Goal: Book appointment/travel/reservation

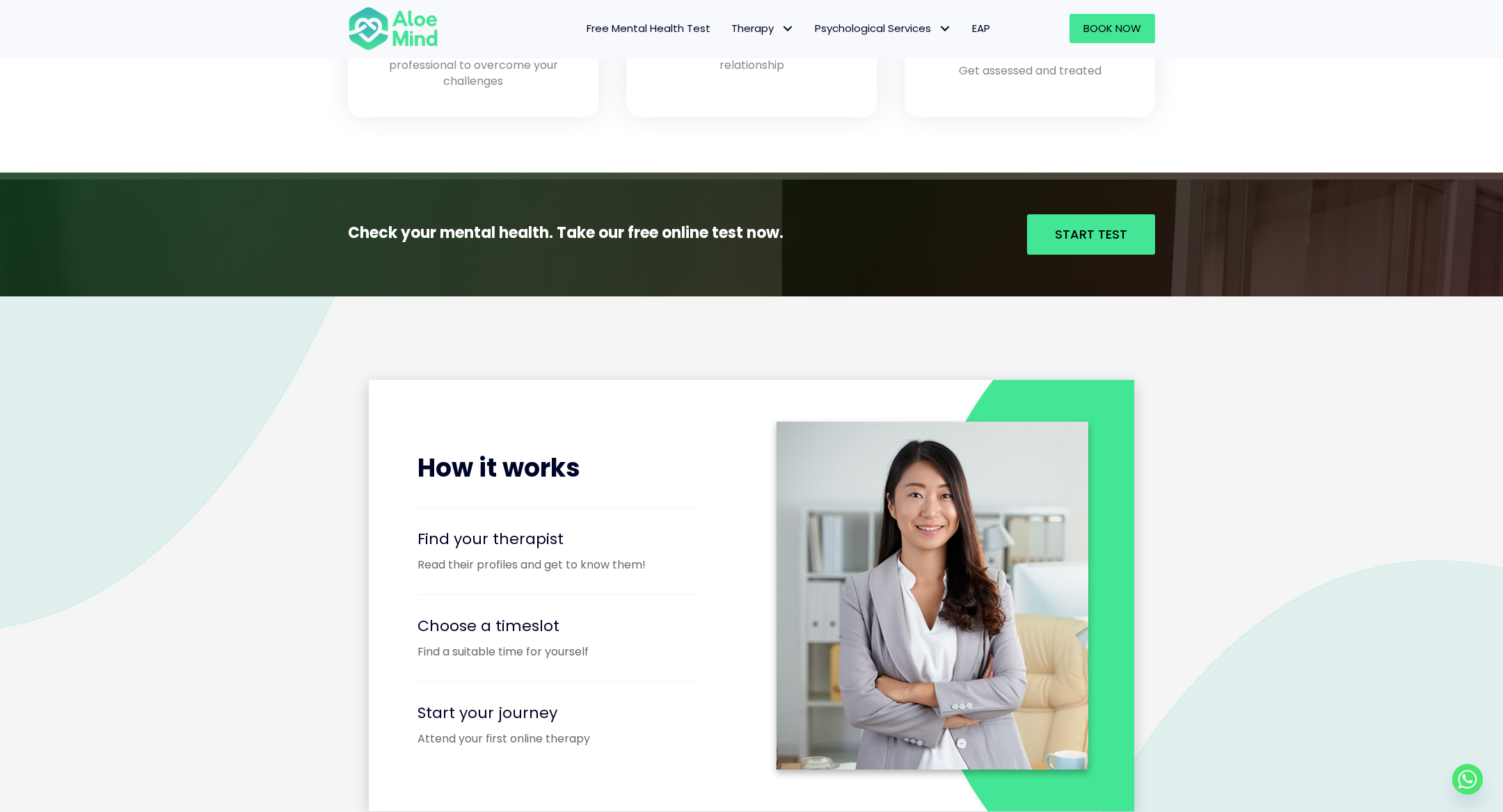
scroll to position [1037, 0]
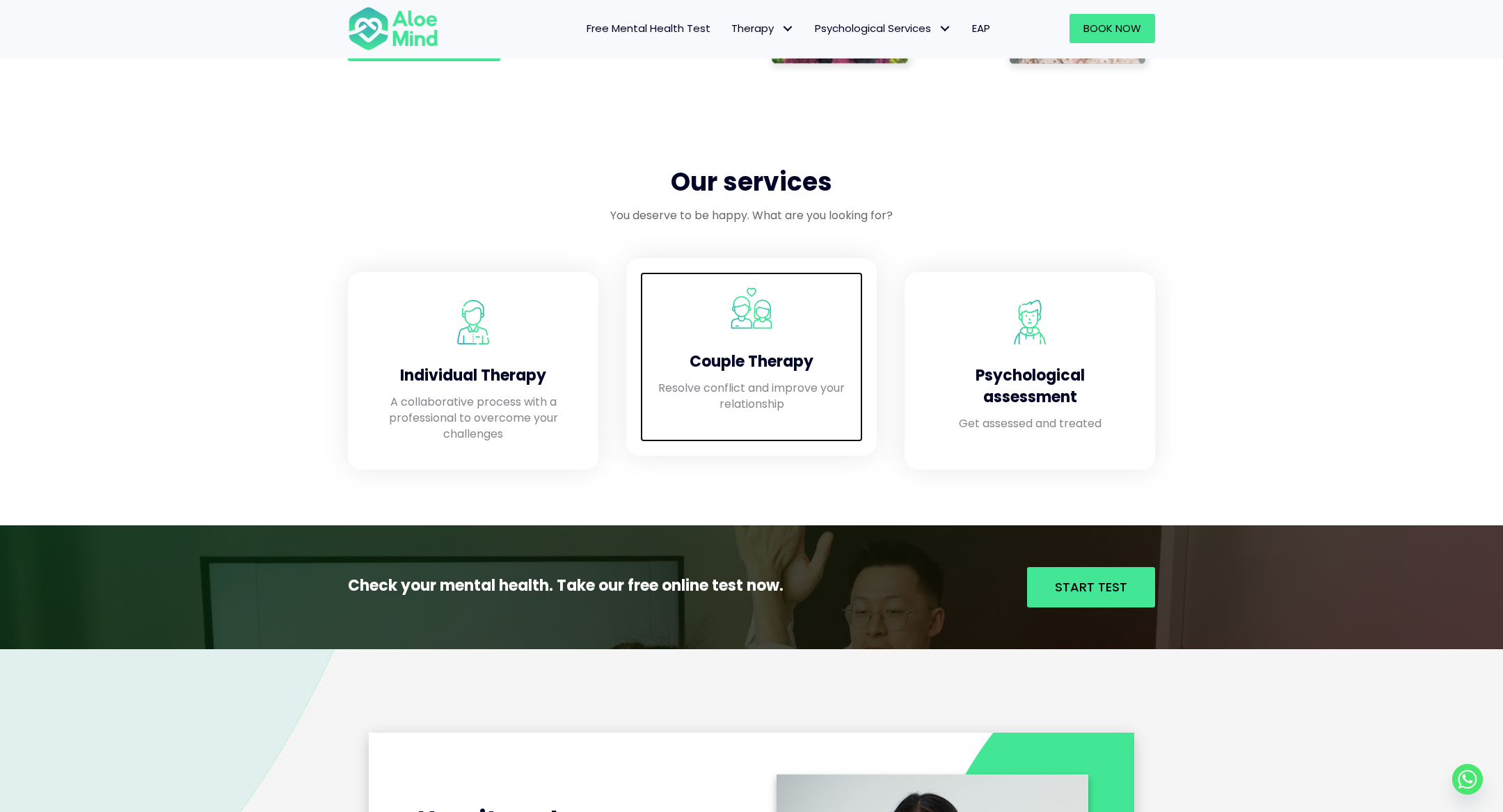
click at [732, 361] on h4 "Couple Therapy" at bounding box center [751, 362] width 195 height 21
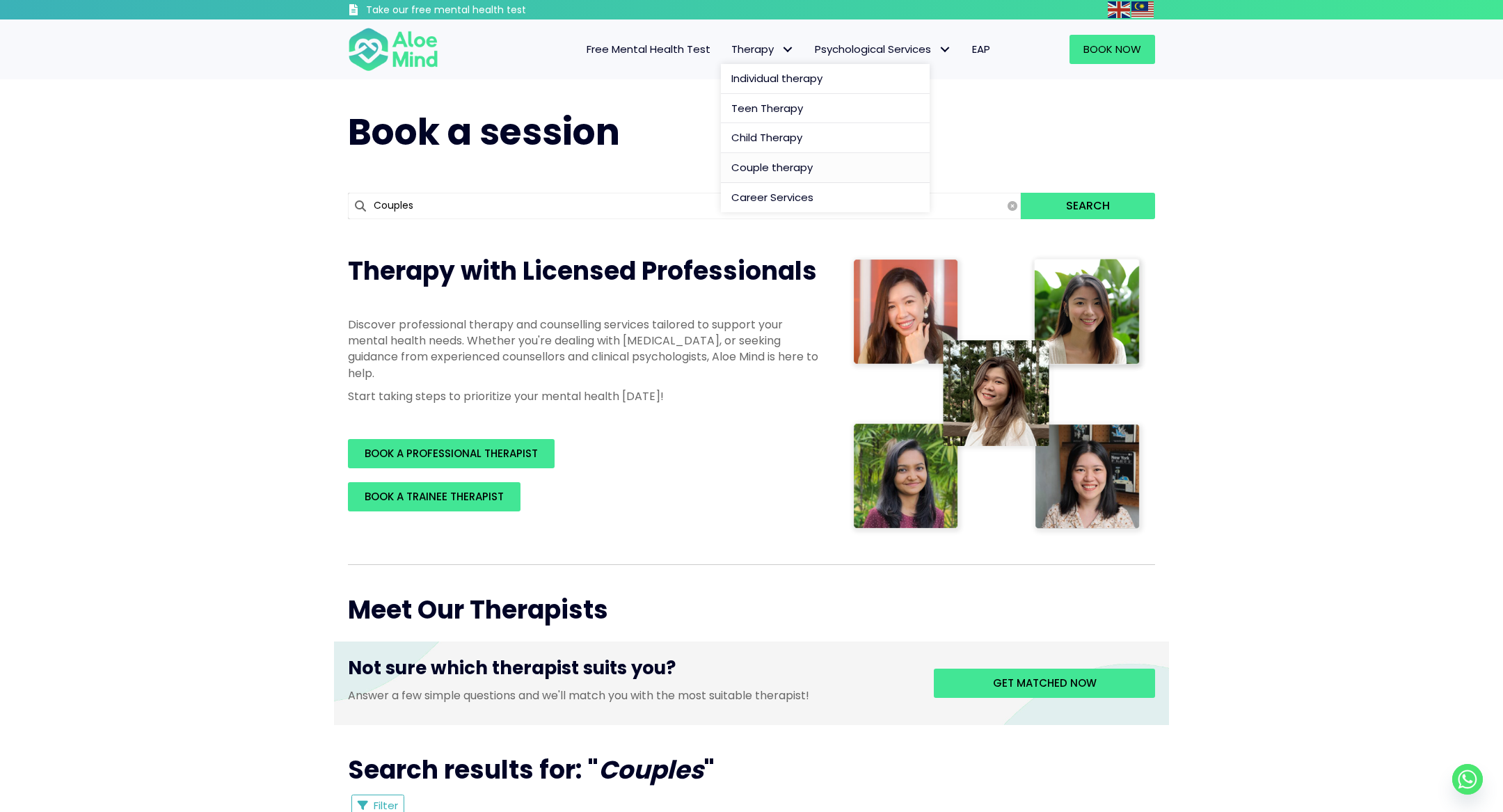
click at [760, 164] on span "Couple therapy" at bounding box center [772, 167] width 82 height 14
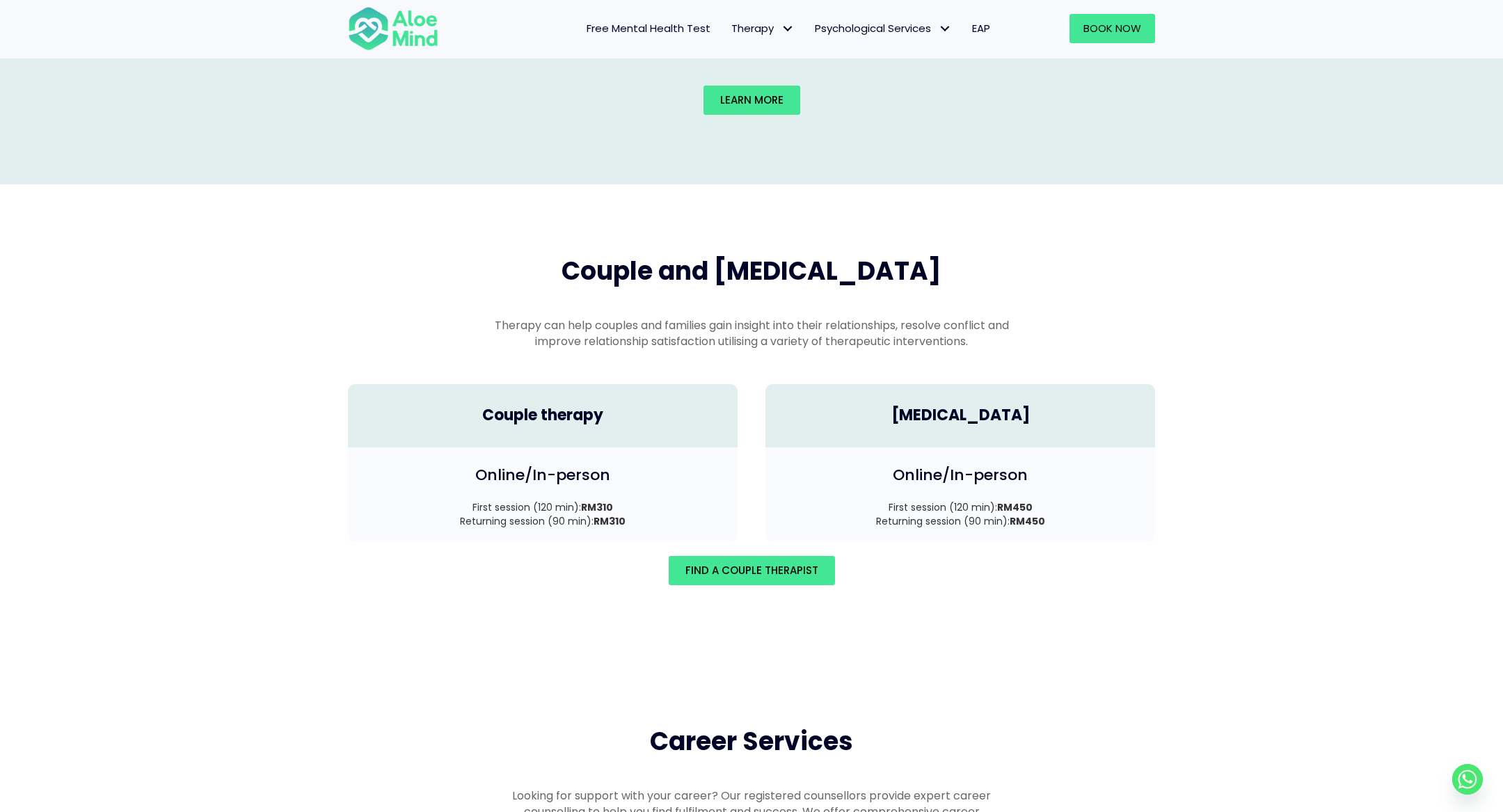
scroll to position [1760, 0]
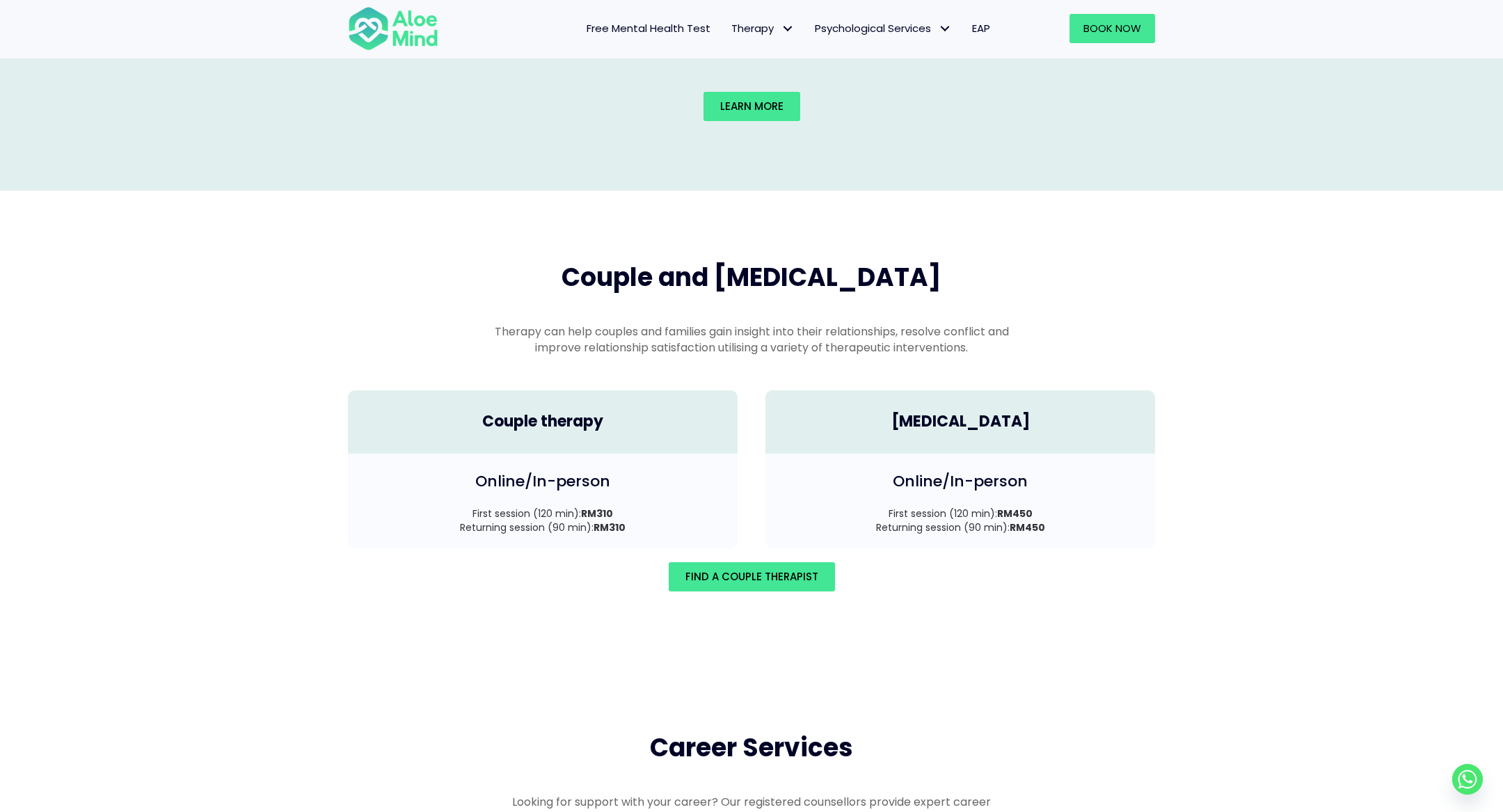
click at [687, 259] on span "Couple and [MEDICAL_DATA]" at bounding box center [752, 277] width 380 height 36
click at [508, 260] on h2 "Couple and [MEDICAL_DATA]" at bounding box center [751, 277] width 524 height 35
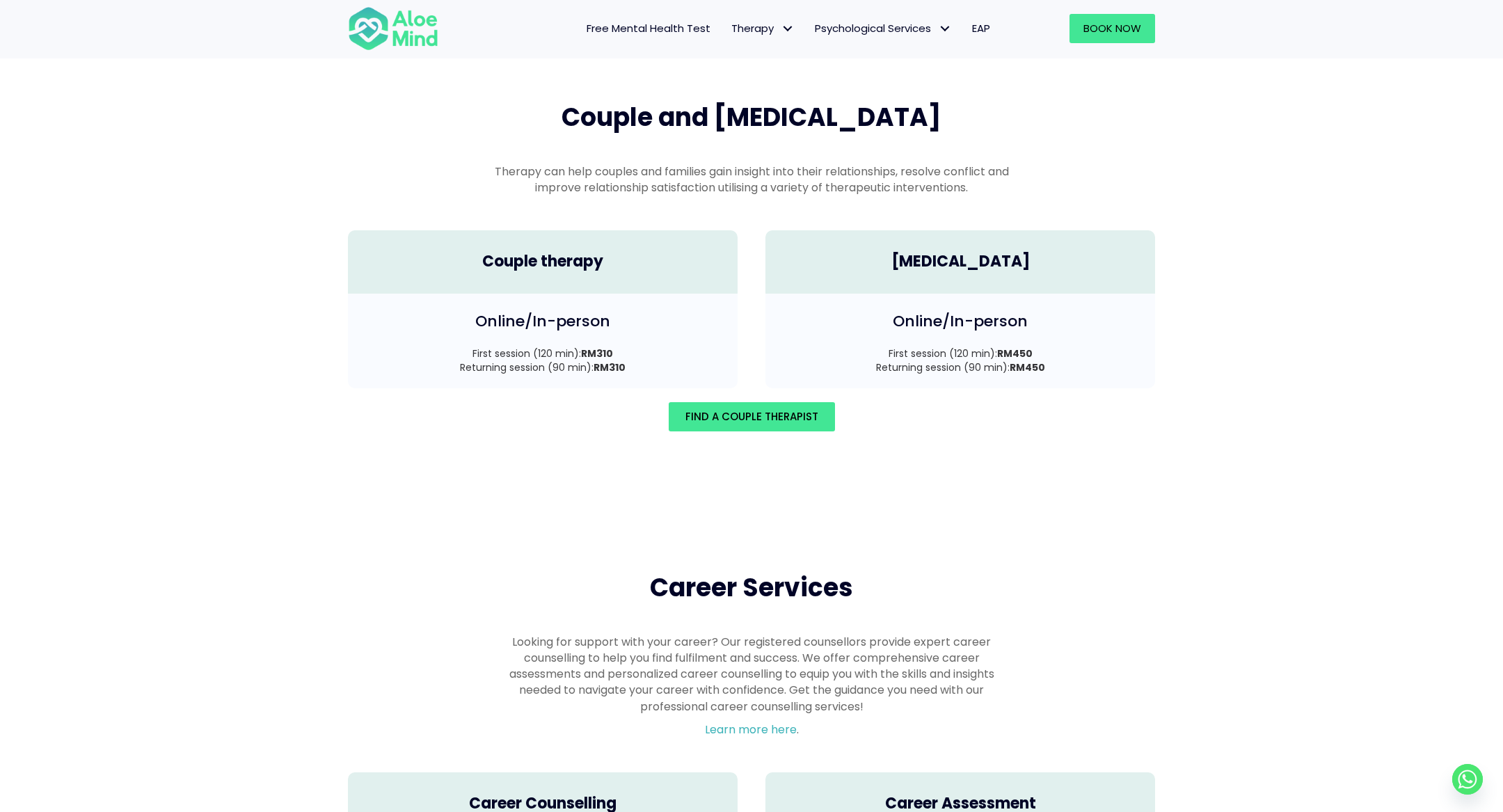
scroll to position [1736, 0]
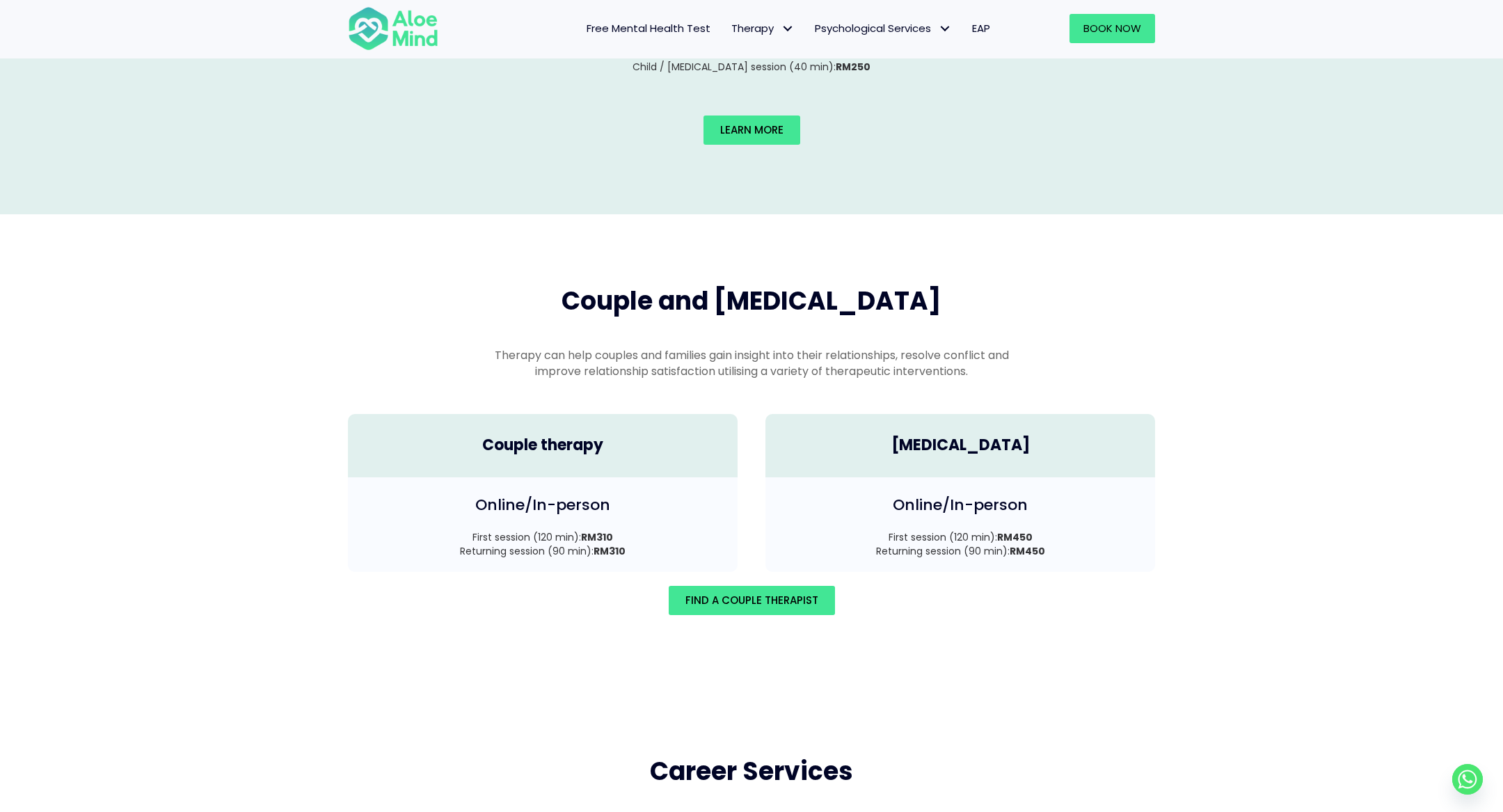
click at [611, 434] on h4 "Couple therapy" at bounding box center [542, 445] width 362 height 21
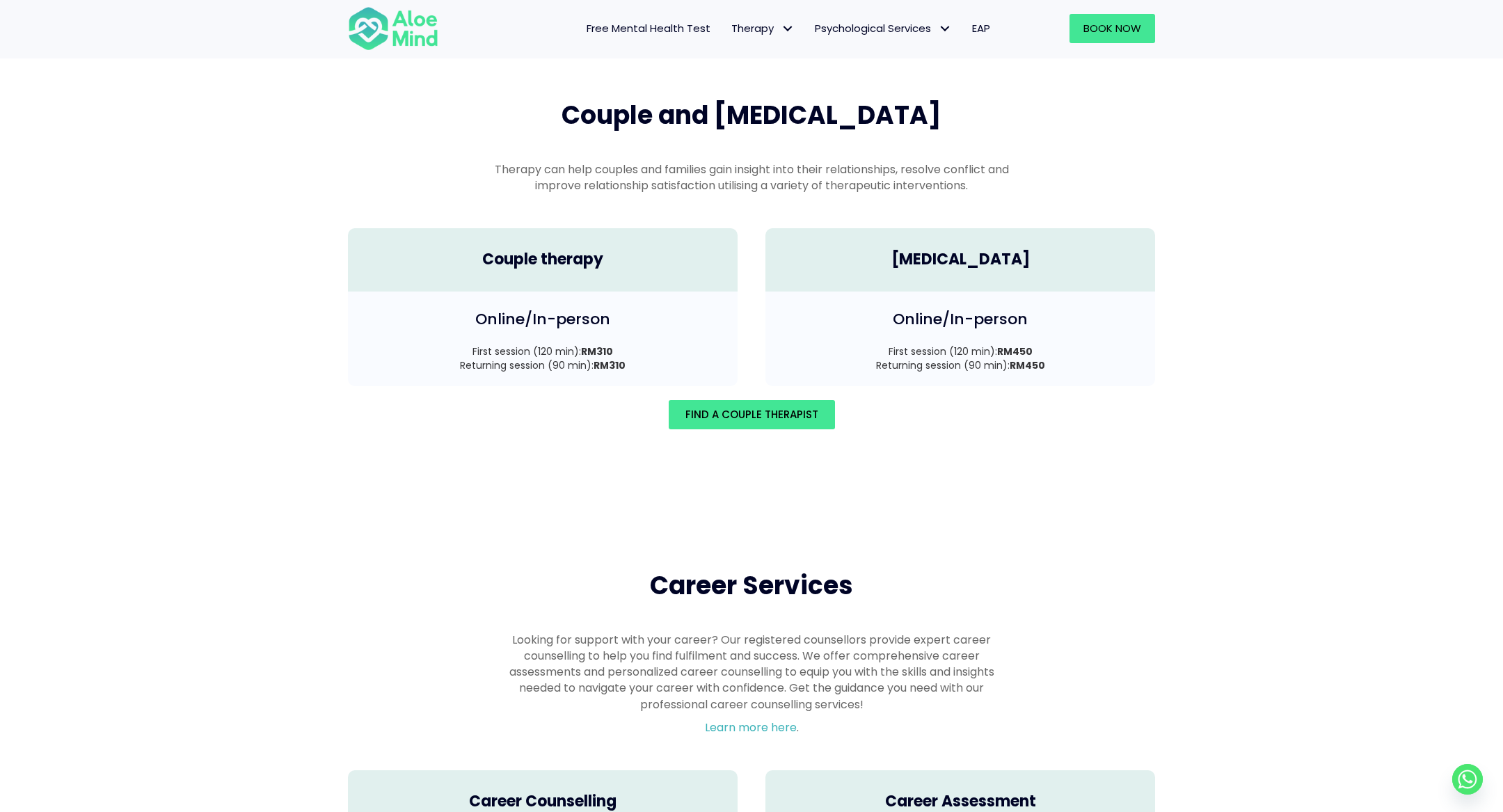
scroll to position [1924, 0]
